Goal: Task Accomplishment & Management: Manage account settings

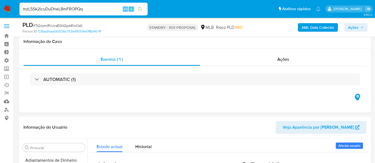
select select "10"
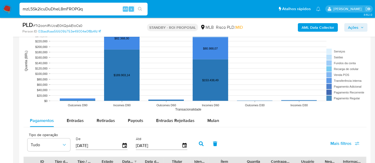
scroll to position [225, 0]
type input "mzL5Sk2icuDuDheL8mFROPQq"
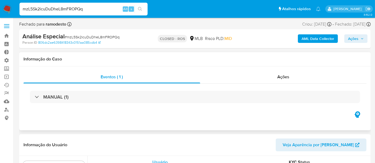
scroll to position [225, 0]
click at [288, 76] on span "Ações" at bounding box center [283, 77] width 12 height 6
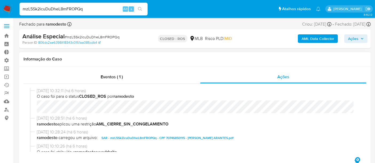
select select "10"
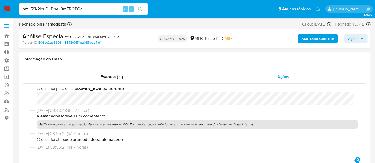
scroll to position [0, 0]
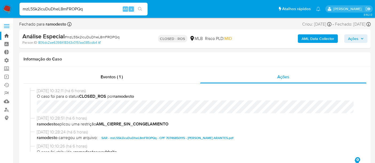
click at [5, 34] on link "Bandeja" at bounding box center [31, 36] width 63 height 8
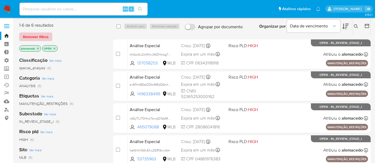
click at [38, 37] on span "Remover filtros" at bounding box center [36, 36] width 26 height 7
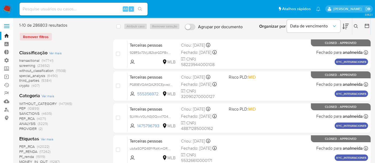
click at [36, 37] on div "Remover filtros" at bounding box center [61, 37] width 85 height 9
click at [355, 25] on icon at bounding box center [356, 26] width 4 height 4
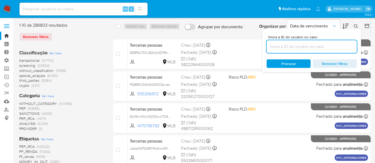
click at [285, 48] on input at bounding box center [311, 46] width 90 height 7
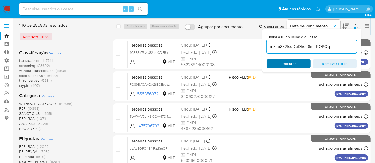
type input "mzL5Sk2icuDuDheL8mFROPQq"
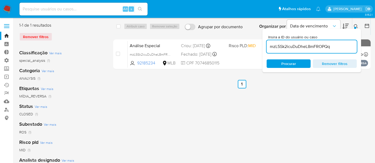
click at [286, 65] on div "Procurar Remover filtros" at bounding box center [311, 63] width 90 height 9
click at [357, 26] on icon at bounding box center [356, 26] width 4 height 4
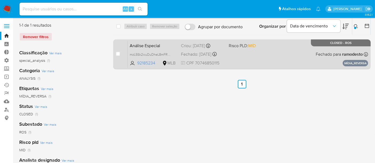
click at [166, 48] on div "Análise Especial mzL5Sk2icuDuDheL8mFROPQq 92185234 MLB Risco PLD: MID Criou: 15…" at bounding box center [247, 54] width 240 height 27
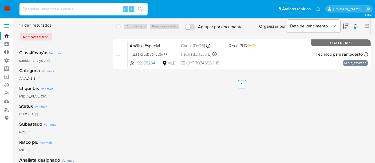
click at [52, 9] on input at bounding box center [83, 9] width 128 height 7
paste input "1377604111"
type input "1377604111"
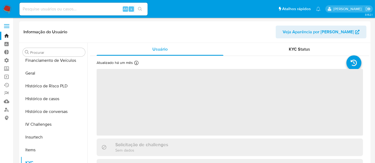
scroll to position [225, 0]
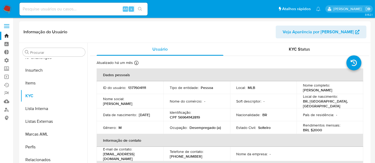
select select "10"
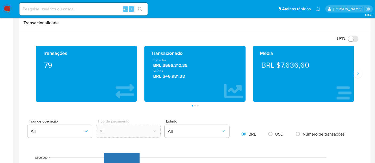
scroll to position [267, 0]
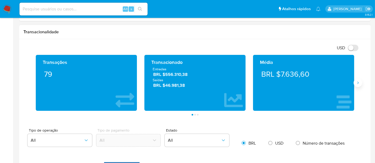
click at [358, 82] on icon "Siguiente" at bounding box center [358, 83] width 4 height 4
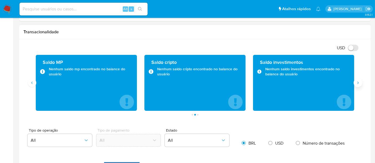
click at [358, 82] on icon "Siguiente" at bounding box center [358, 83] width 4 height 4
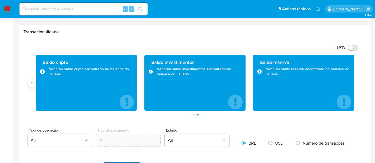
click at [29, 82] on button "Anterior" at bounding box center [32, 83] width 9 height 9
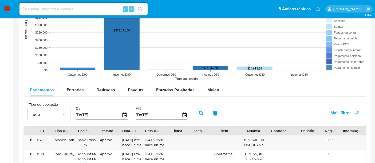
scroll to position [444, 0]
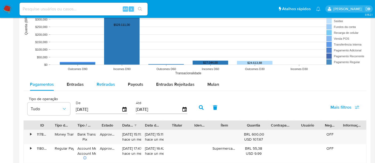
click at [116, 84] on button "Retiradas" at bounding box center [105, 84] width 31 height 13
select select "10"
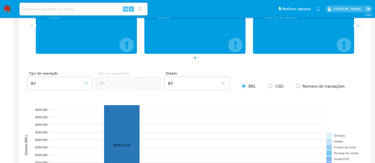
scroll to position [237, 0]
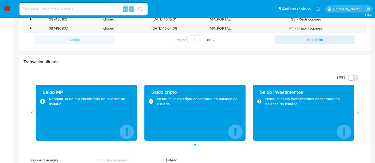
click at [36, 115] on div "Saldo MP Nenhum saldo mp encontrado no balance do usuário" at bounding box center [86, 113] width 101 height 56
click at [35, 114] on button "Anterior" at bounding box center [32, 113] width 9 height 9
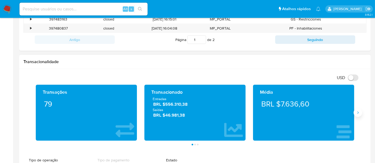
click at [357, 113] on icon "Siguiente" at bounding box center [358, 113] width 4 height 4
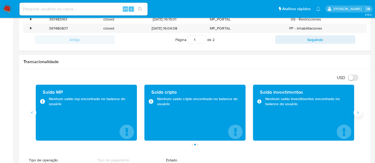
click at [357, 113] on icon "Siguiente" at bounding box center [358, 113] width 4 height 4
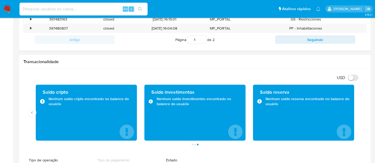
click at [50, 6] on input at bounding box center [83, 9] width 128 height 7
paste input "1748636654"
type input "1748636654"
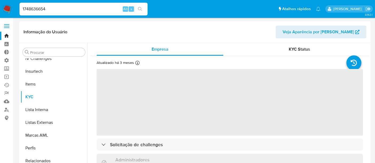
scroll to position [225, 0]
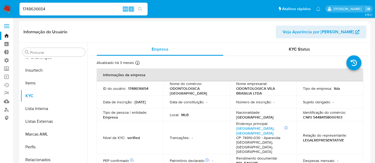
select select "10"
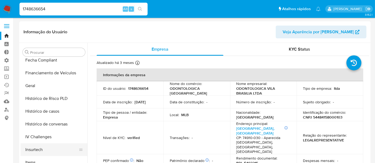
scroll to position [136, 0]
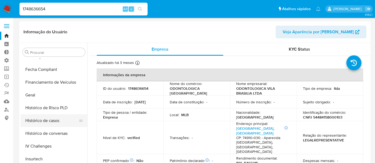
click at [52, 121] on button "Histórico de casos" at bounding box center [52, 120] width 62 height 13
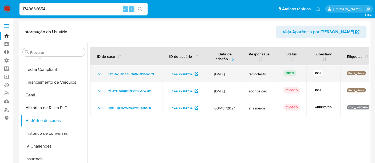
click at [100, 74] on icon "Mostrar/Ocultar" at bounding box center [100, 74] width 6 height 6
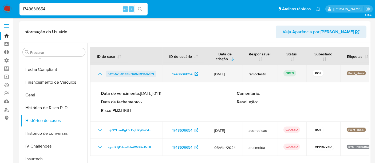
click at [125, 72] on span "QmOQ1UlndbRHX9ZRt4SB2irN" at bounding box center [131, 74] width 46 height 6
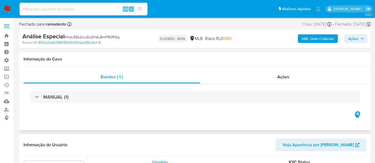
select select "10"
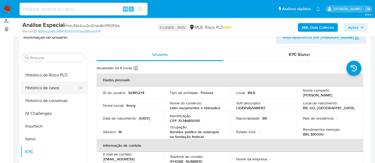
scroll to position [136, 0]
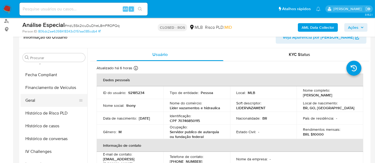
click at [38, 102] on button "Geral" at bounding box center [52, 100] width 62 height 13
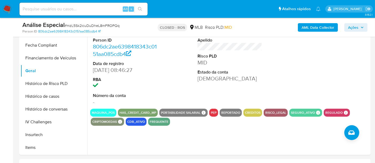
scroll to position [148, 0]
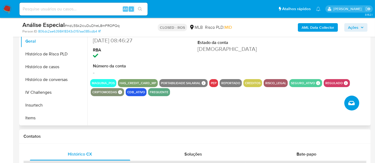
click at [354, 104] on icon "Criar caso manual" at bounding box center [351, 103] width 6 height 6
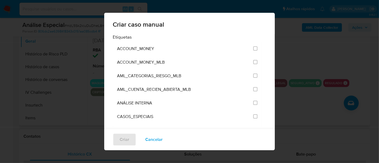
click at [322, 56] on div "Criar caso manual Etiquetas ACCOUNT_MONEY ACCOUNT_MONEY_MLB AML_CATEGORIAS_RIES…" at bounding box center [189, 81] width 379 height 163
click at [148, 137] on span "Cancelar" at bounding box center [153, 140] width 17 height 12
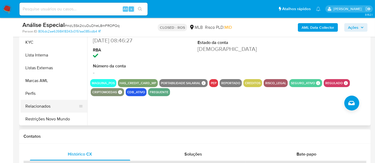
scroll to position [225, 0]
click at [53, 117] on button "Restrições Novo Mundo" at bounding box center [52, 119] width 62 height 13
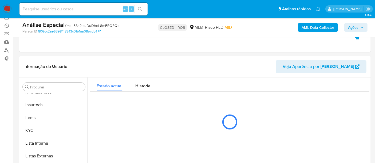
scroll to position [59, 0]
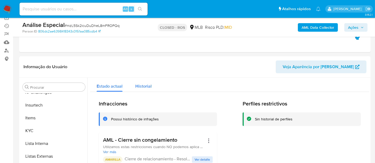
click at [145, 86] on span "Historial" at bounding box center [143, 86] width 16 height 6
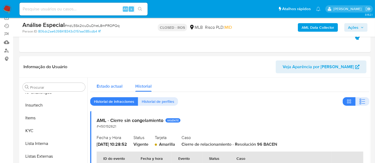
click at [114, 87] on span "Estado actual" at bounding box center [110, 86] width 26 height 6
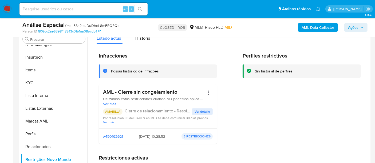
scroll to position [148, 0]
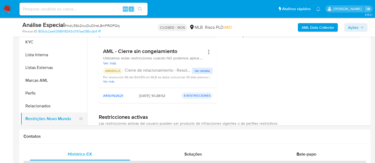
click at [61, 120] on button "Restrições Novo Mundo" at bounding box center [52, 119] width 62 height 13
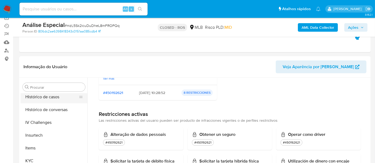
scroll to position [166, 0]
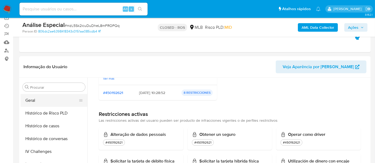
click at [39, 103] on button "Geral" at bounding box center [52, 100] width 62 height 13
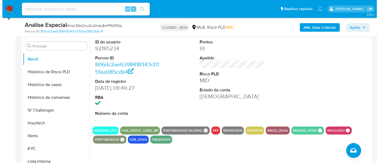
scroll to position [148, 0]
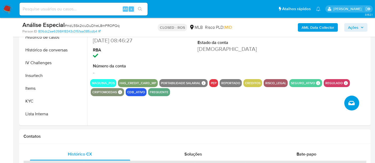
click at [352, 106] on button "Criar caso manual" at bounding box center [351, 103] width 15 height 15
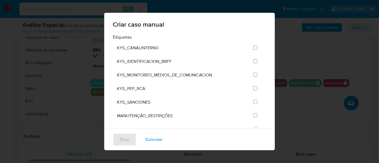
scroll to position [622, 0]
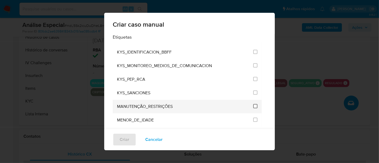
click at [253, 104] on input "2407" at bounding box center [255, 106] width 4 height 4
checkbox input "true"
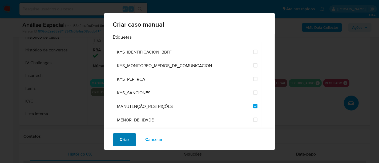
click at [126, 141] on span "Criar" at bounding box center [125, 140] width 10 height 12
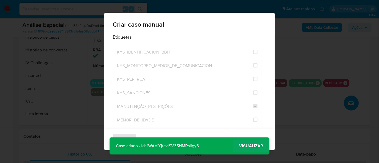
click at [246, 146] on span "Visualizar" at bounding box center [251, 146] width 24 height 0
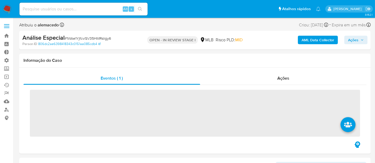
scroll to position [225, 0]
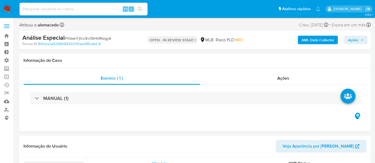
select select "10"
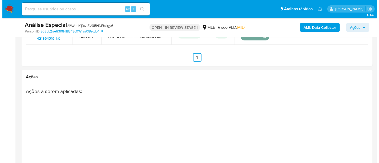
scroll to position [968, 0]
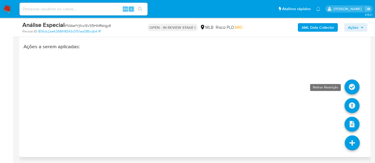
click at [353, 85] on icon at bounding box center [351, 87] width 15 height 15
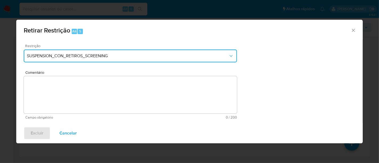
click at [232, 54] on icon "Restriction" at bounding box center [231, 55] width 5 height 5
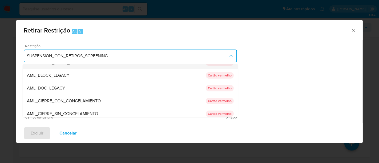
scroll to position [30, 0]
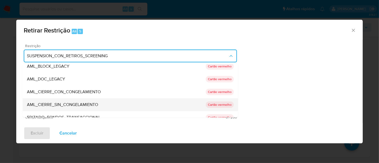
click at [80, 103] on span "AML_CIERRE_SIN_CONGELAMIENTO" at bounding box center [62, 104] width 71 height 5
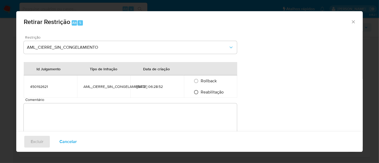
click at [195, 92] on input "Reabilitação" at bounding box center [196, 92] width 9 height 9
radio input "true"
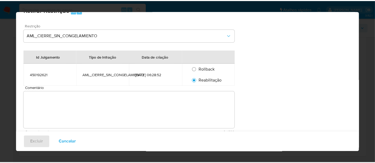
scroll to position [18, 0]
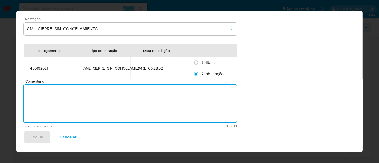
click at [43, 97] on textarea "Comentário" at bounding box center [130, 103] width 213 height 37
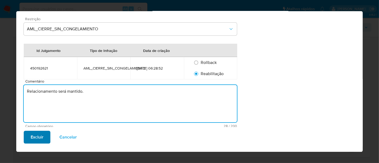
type textarea "Relacionamento será mantido."
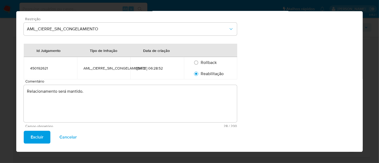
click at [40, 139] on span "Excluir" at bounding box center [37, 137] width 13 height 12
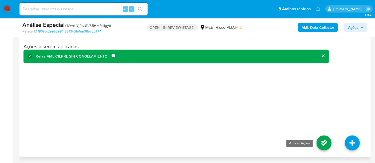
click at [327, 141] on icon at bounding box center [323, 143] width 15 height 15
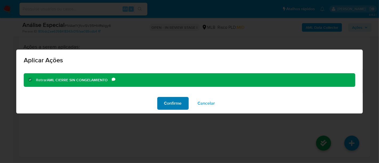
click at [175, 104] on span "Confirme" at bounding box center [173, 104] width 18 height 12
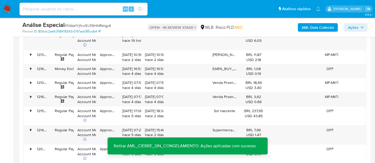
scroll to position [583, 0]
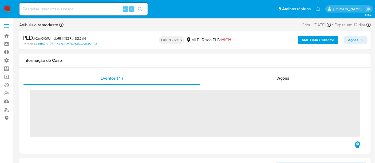
scroll to position [225, 0]
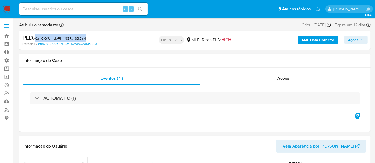
drag, startPoint x: 36, startPoint y: 38, endPoint x: 87, endPoint y: 38, distance: 50.9
click at [87, 38] on div "PLD # QmOQ1UlndbRHX9ZRt4SB2irN" at bounding box center [78, 38] width 113 height 8
select select "10"
copy span "QmOQ1UlndbRHX9ZRt4SB2irN"
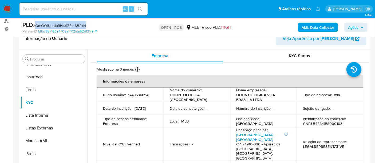
scroll to position [0, 0]
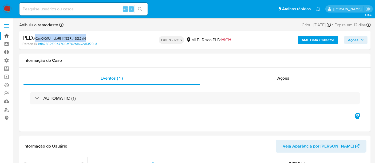
click at [5, 34] on link "Bandeja" at bounding box center [31, 36] width 63 height 8
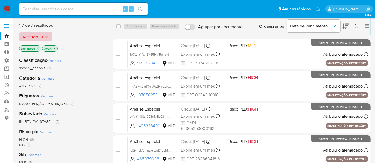
click at [37, 37] on span "Remover filtros" at bounding box center [36, 36] width 26 height 7
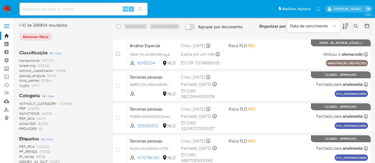
click at [357, 27] on icon at bounding box center [356, 26] width 4 height 4
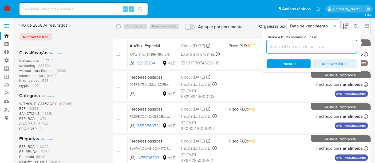
click at [300, 50] on input at bounding box center [311, 46] width 90 height 7
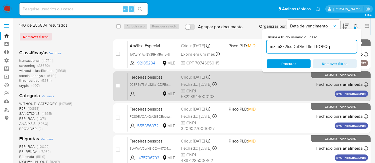
type input "mzL5Sk2icuDuDheL8mFROPQq"
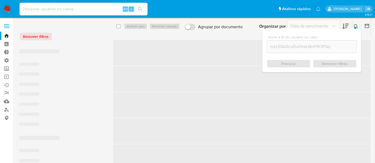
click at [292, 63] on div "Procurar Remover filtros" at bounding box center [311, 63] width 90 height 9
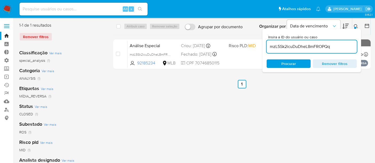
click at [354, 26] on icon at bounding box center [356, 26] width 4 height 4
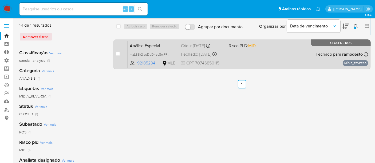
click at [245, 54] on div "Análise Especial mzL5Sk2icuDuDheL8mFROPQq 92185234 MLB Risco PLD: MID Criou: [D…" at bounding box center [247, 54] width 240 height 27
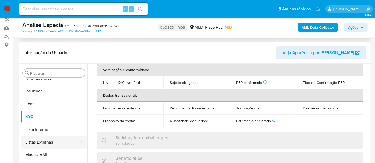
scroll to position [89, 0]
select select "10"
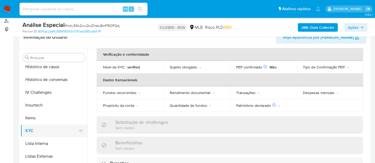
scroll to position [166, 0]
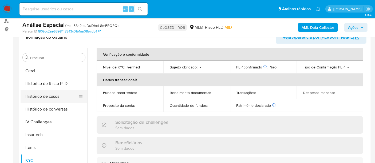
click at [46, 99] on button "Histórico de casos" at bounding box center [52, 96] width 62 height 13
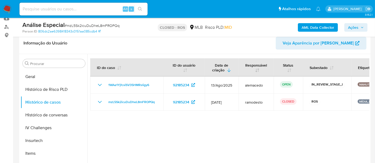
scroll to position [89, 0]
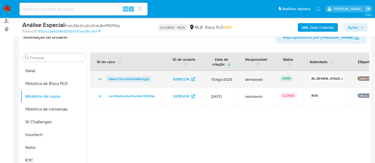
click at [123, 80] on span "1WAe1YjfcviSV35HMRsligy6" at bounding box center [128, 79] width 41 height 6
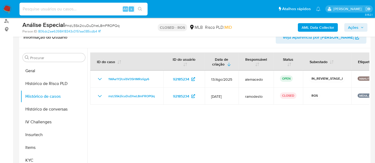
click at [58, 9] on input at bounding box center [83, 9] width 128 height 7
paste input "1g4RTYG03ckDEMOvQvC4pj0W"
type input "1g4RTYG03ckDEMOvQvC4pj0W"
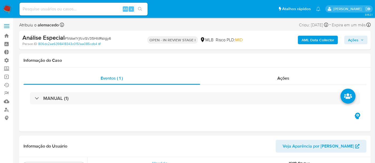
scroll to position [225, 0]
select select "10"
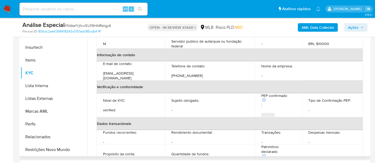
scroll to position [89, 0]
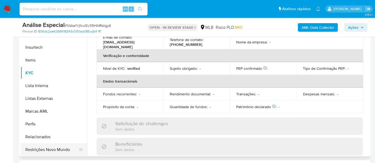
click at [58, 151] on button "Restrições Novo Mundo" at bounding box center [52, 149] width 62 height 13
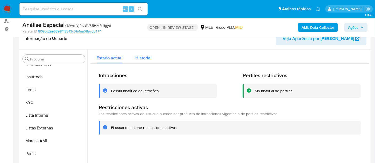
click at [143, 58] on span "Historial" at bounding box center [143, 58] width 16 height 6
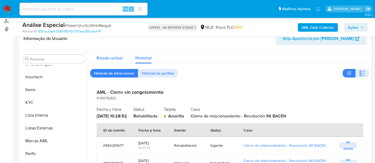
click at [106, 55] on span "Estado actual" at bounding box center [110, 58] width 26 height 6
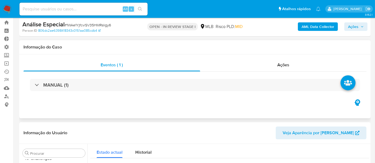
scroll to position [0, 0]
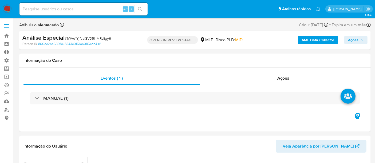
click at [357, 37] on span "Ações" at bounding box center [353, 40] width 10 height 9
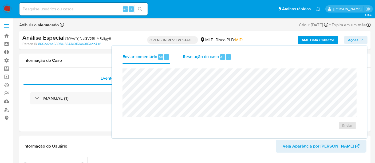
click at [186, 57] on span "Resolução do caso" at bounding box center [201, 57] width 36 height 6
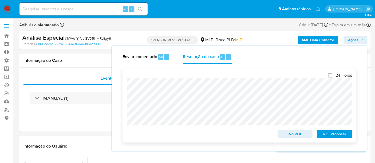
click at [299, 137] on span "No ROI" at bounding box center [295, 133] width 28 height 7
